Goal: Task Accomplishment & Management: Complete application form

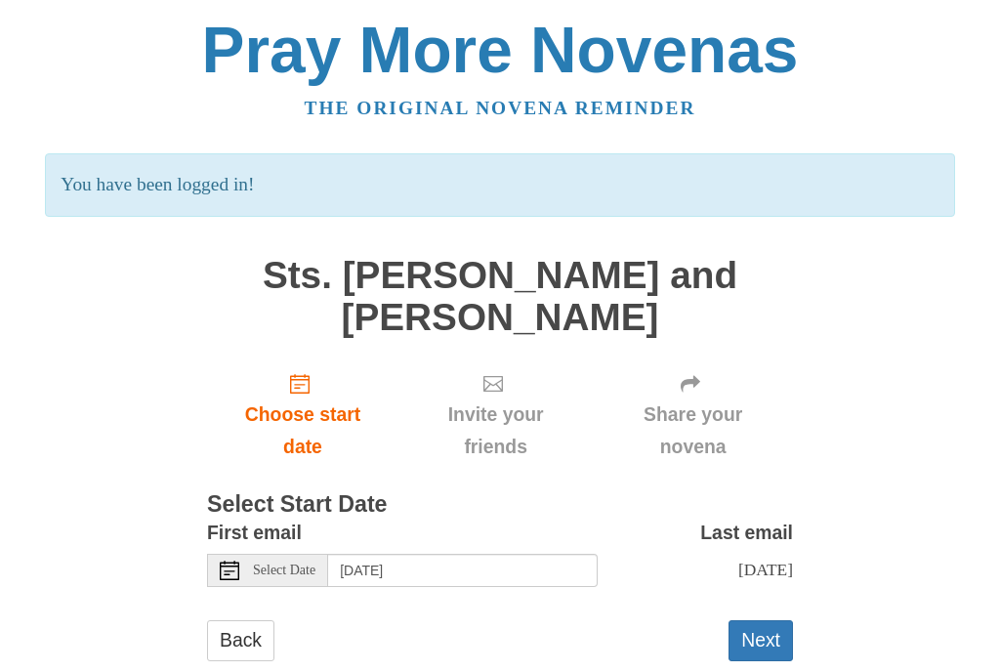
scroll to position [5, 0]
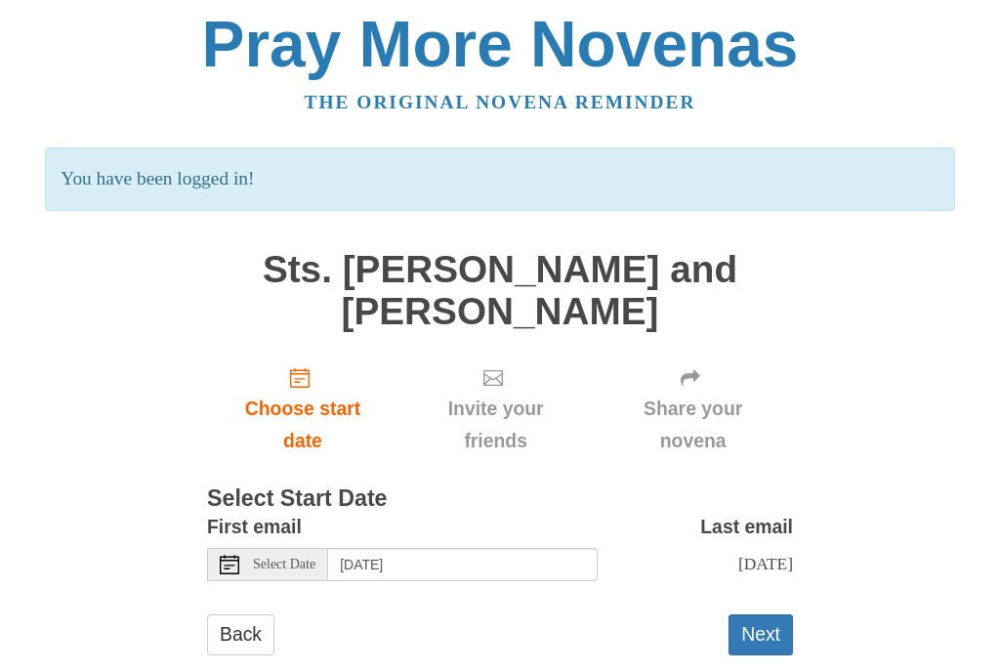
click at [316, 410] on span "Choose start date" at bounding box center [303, 426] width 152 height 64
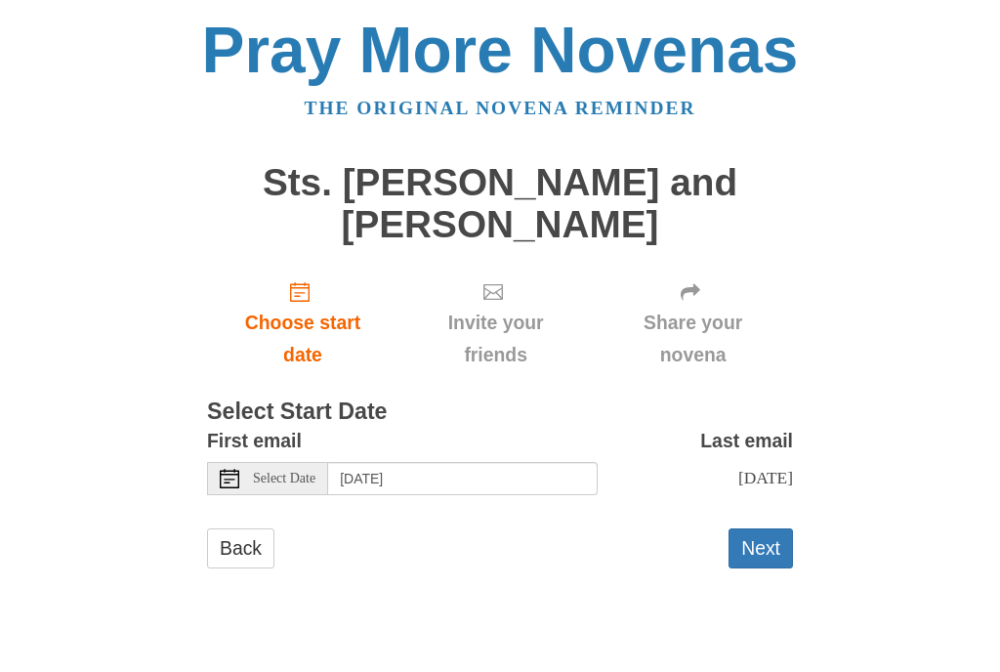
click at [777, 542] on button "Next" at bounding box center [761, 548] width 64 height 40
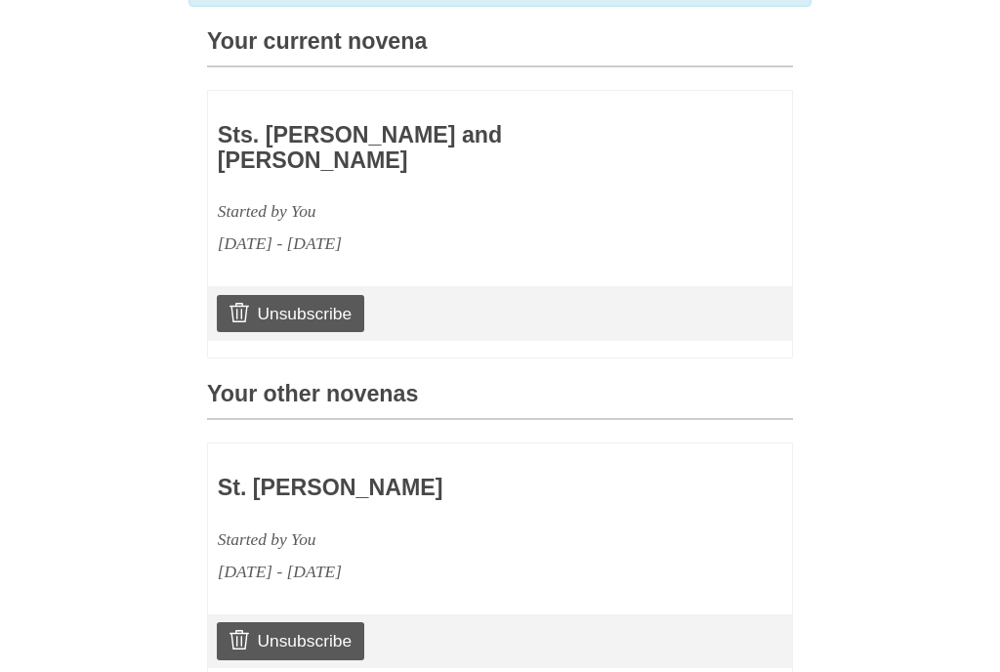
scroll to position [558, 0]
click at [337, 622] on link "Unsubscribe" at bounding box center [290, 640] width 147 height 37
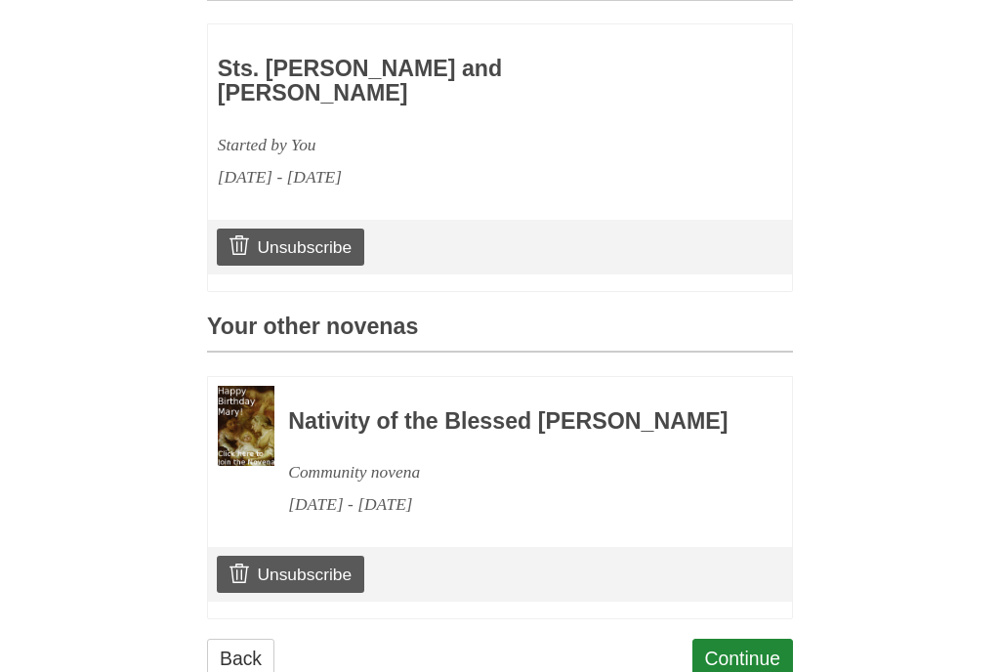
scroll to position [731, 0]
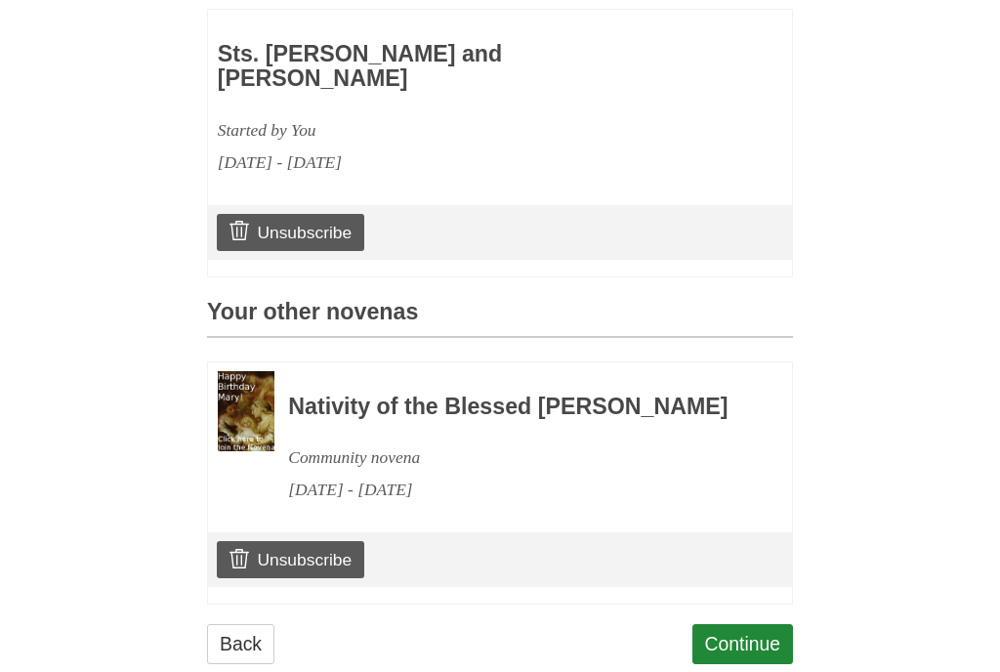
click at [334, 552] on link "Unsubscribe" at bounding box center [290, 560] width 147 height 37
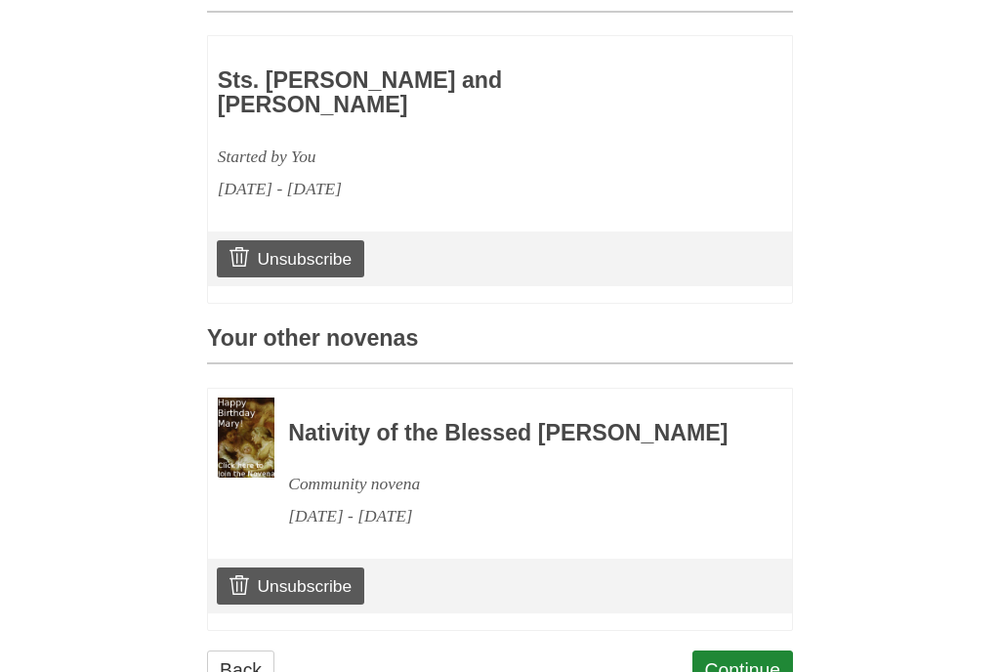
scroll to position [731, 0]
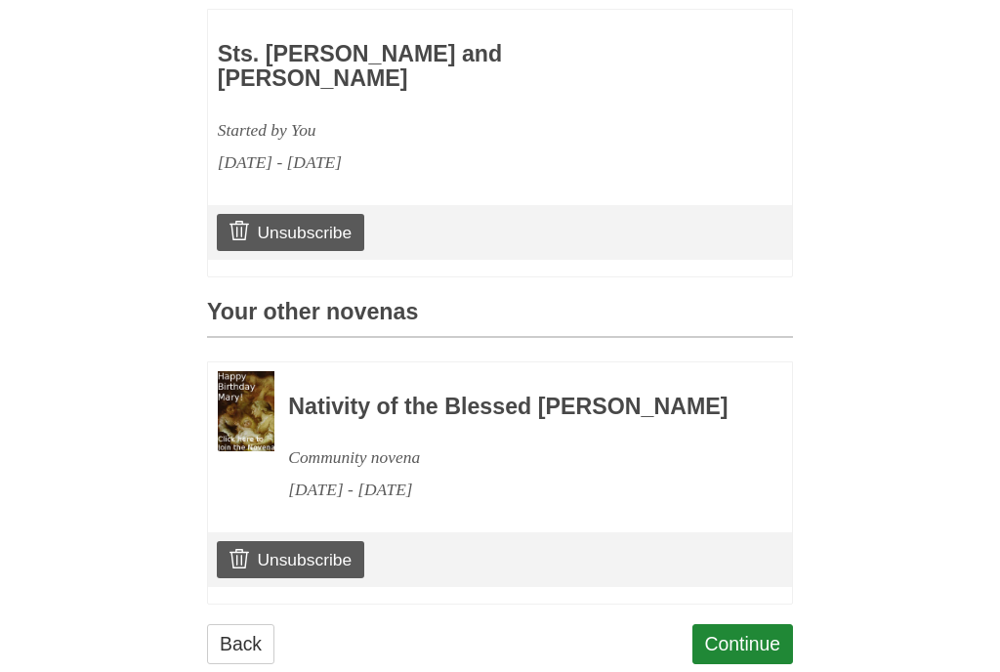
click at [342, 558] on link "Unsubscribe" at bounding box center [290, 560] width 147 height 37
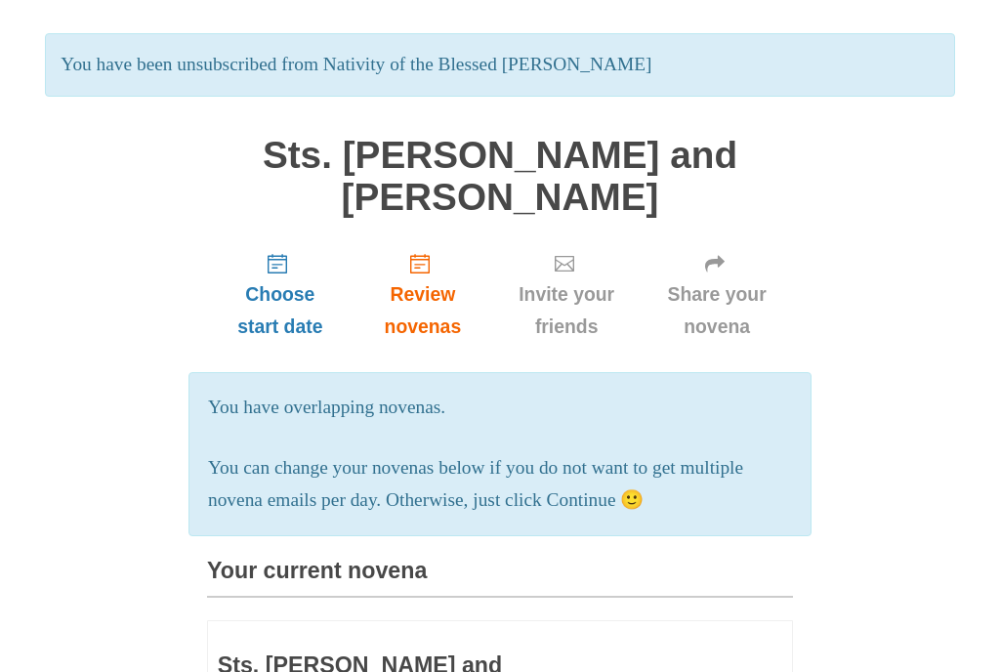
scroll to position [134, 0]
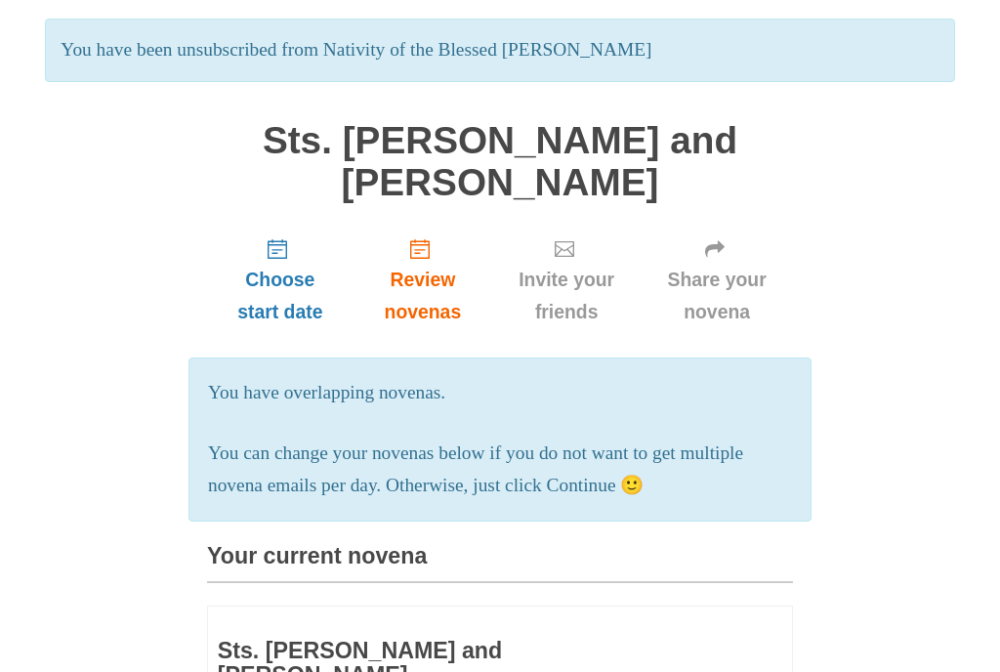
click at [678, 479] on p "You can change your novenas below if you do not want to get multiple novena ema…" at bounding box center [500, 471] width 584 height 64
click at [619, 484] on p "You can change your novenas below if you do not want to get multiple novena ema…" at bounding box center [500, 471] width 584 height 64
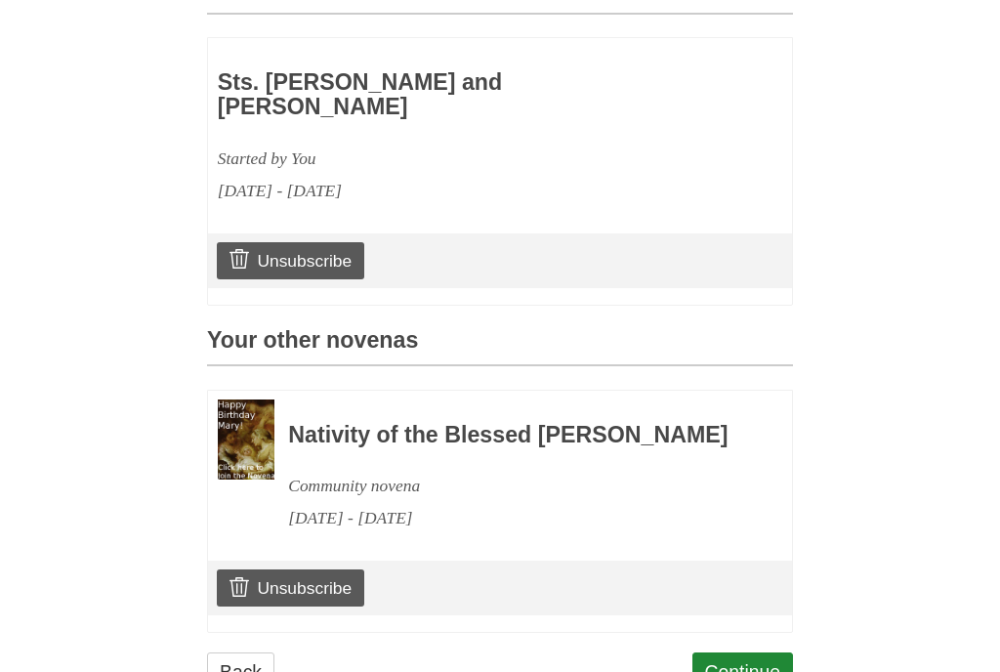
scroll to position [731, 0]
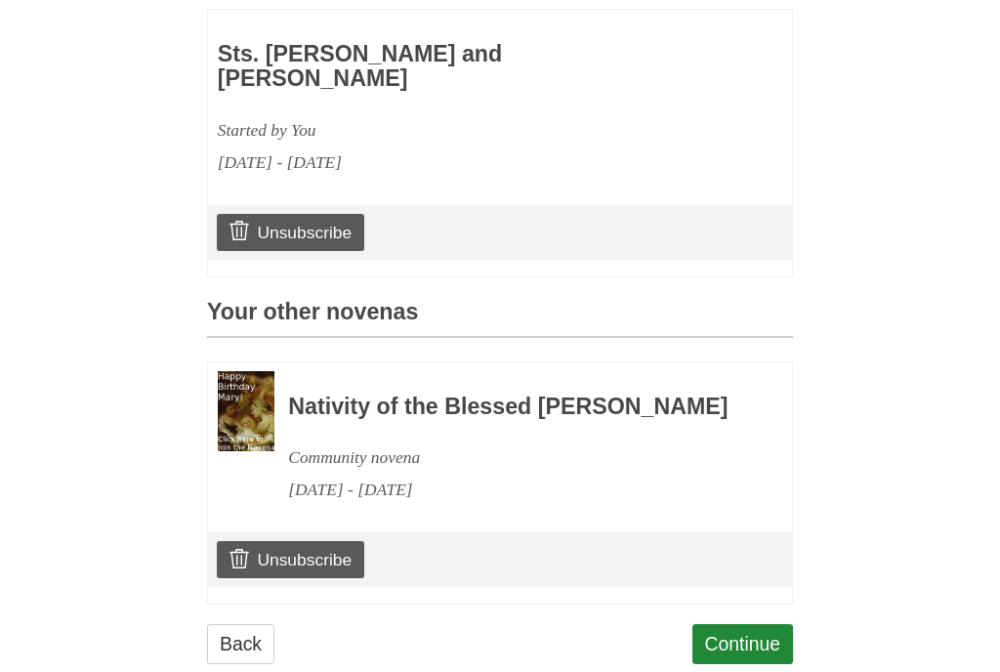
click at [320, 550] on link "Unsubscribe" at bounding box center [290, 560] width 147 height 37
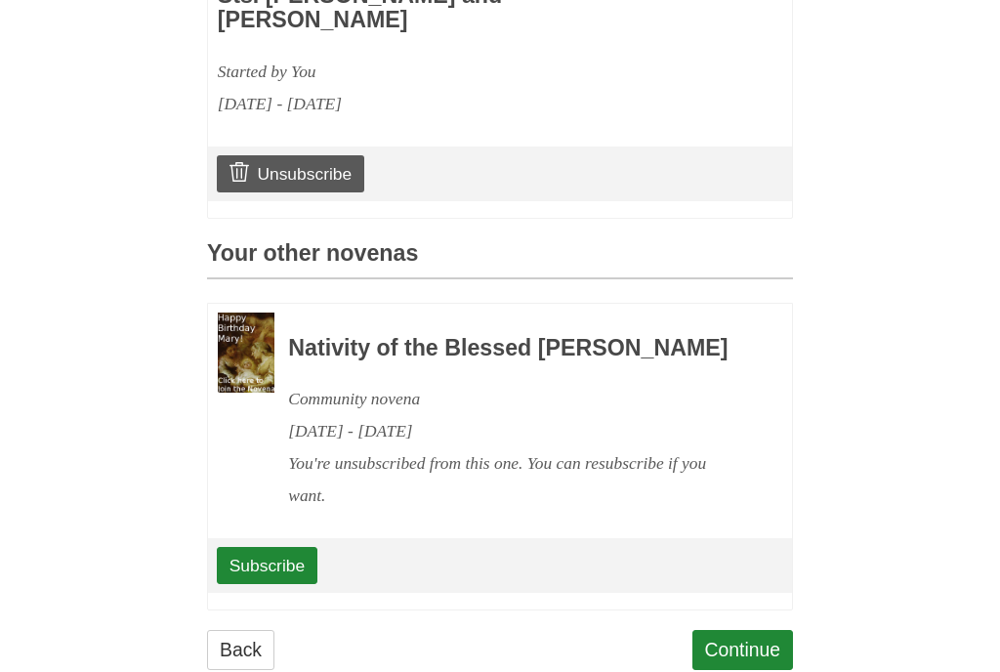
scroll to position [793, 0]
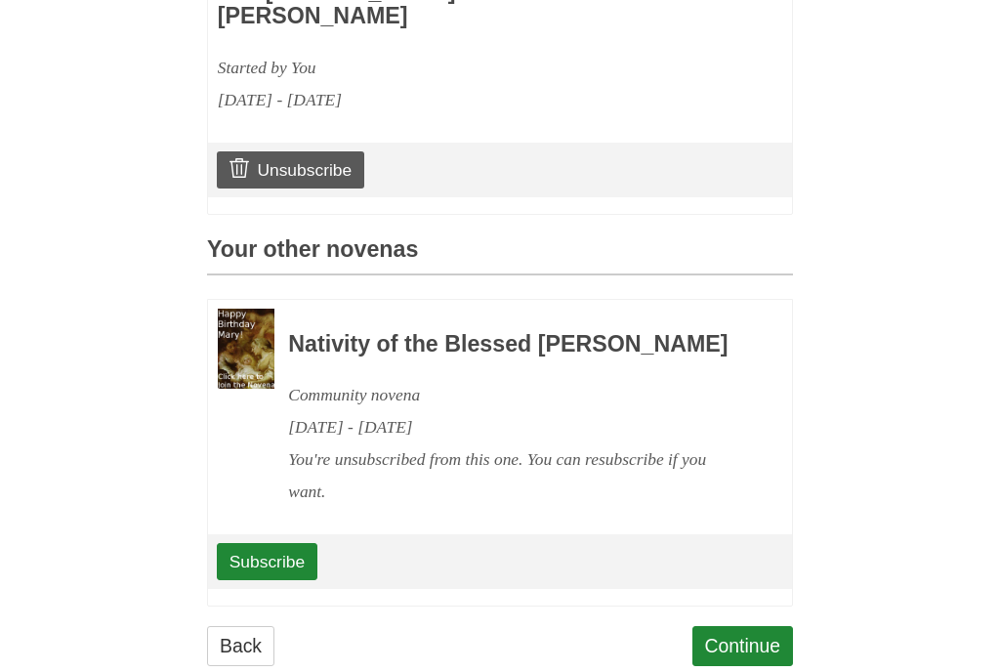
click at [762, 629] on link "Continue" at bounding box center [743, 647] width 102 height 40
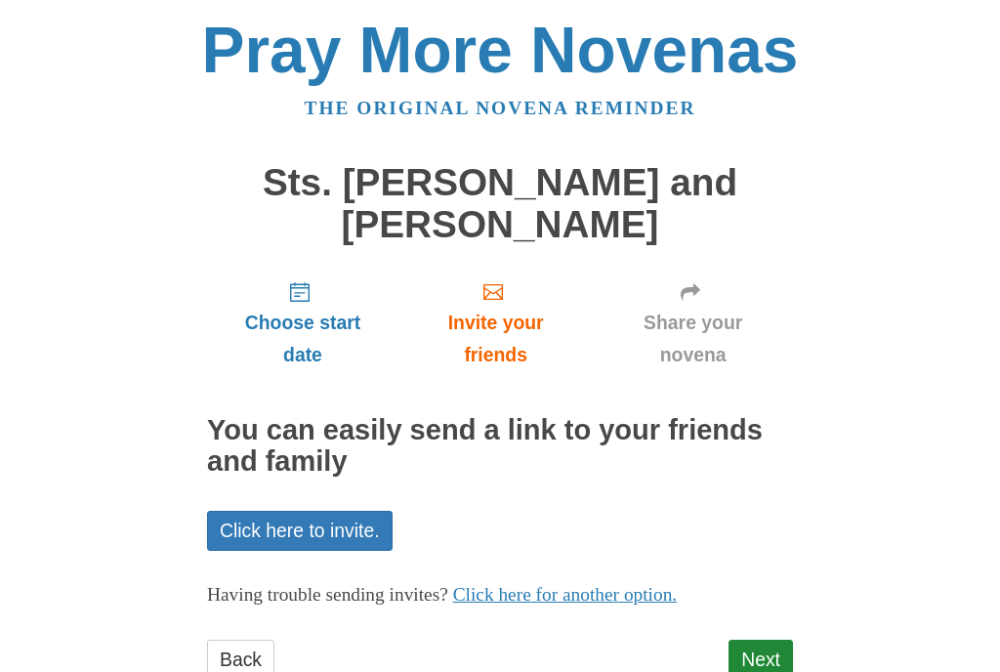
scroll to position [23, 0]
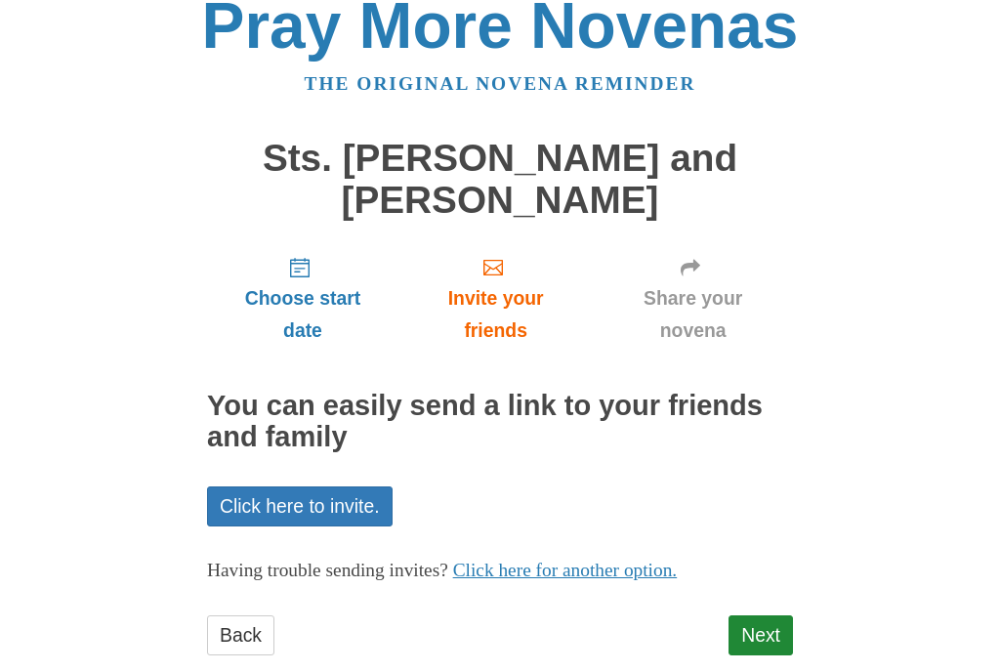
click at [781, 632] on link "Next" at bounding box center [761, 636] width 64 height 40
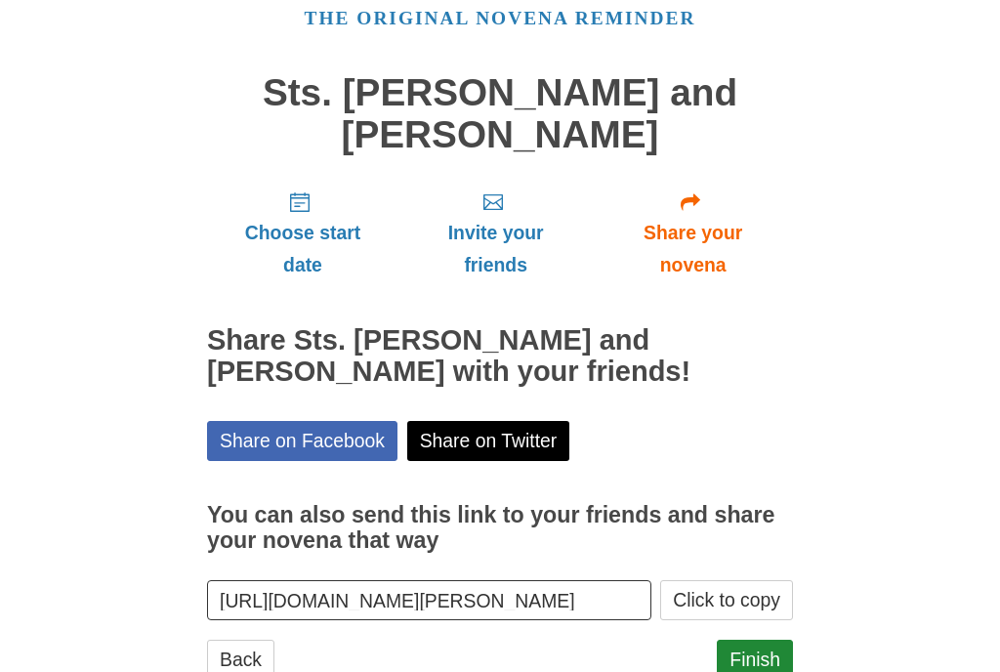
scroll to position [112, 0]
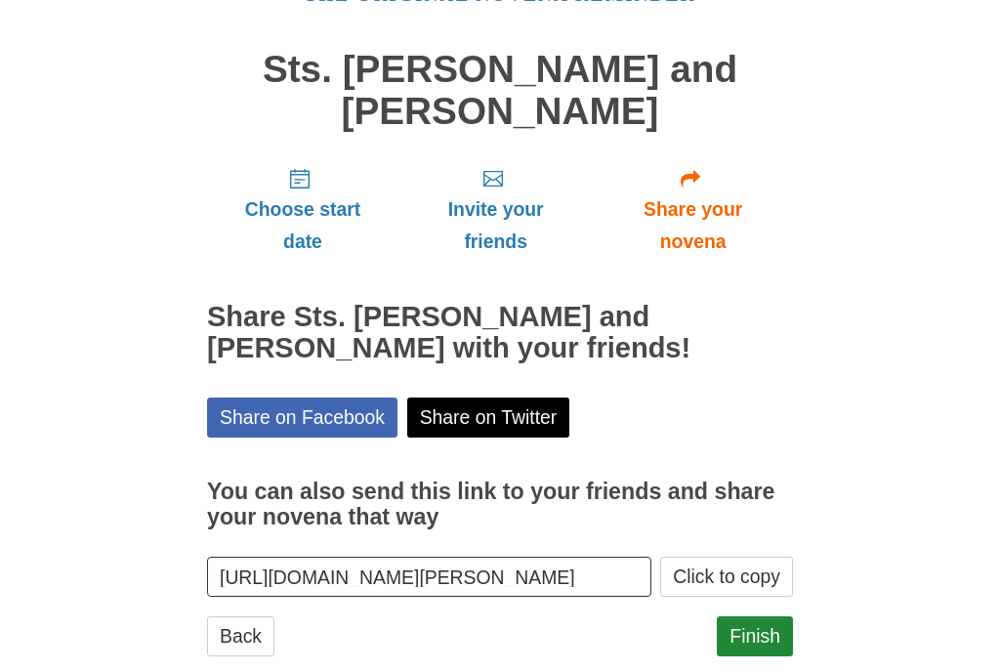
click at [777, 630] on link "Finish" at bounding box center [755, 637] width 76 height 40
